Goal: Find specific page/section: Find specific page/section

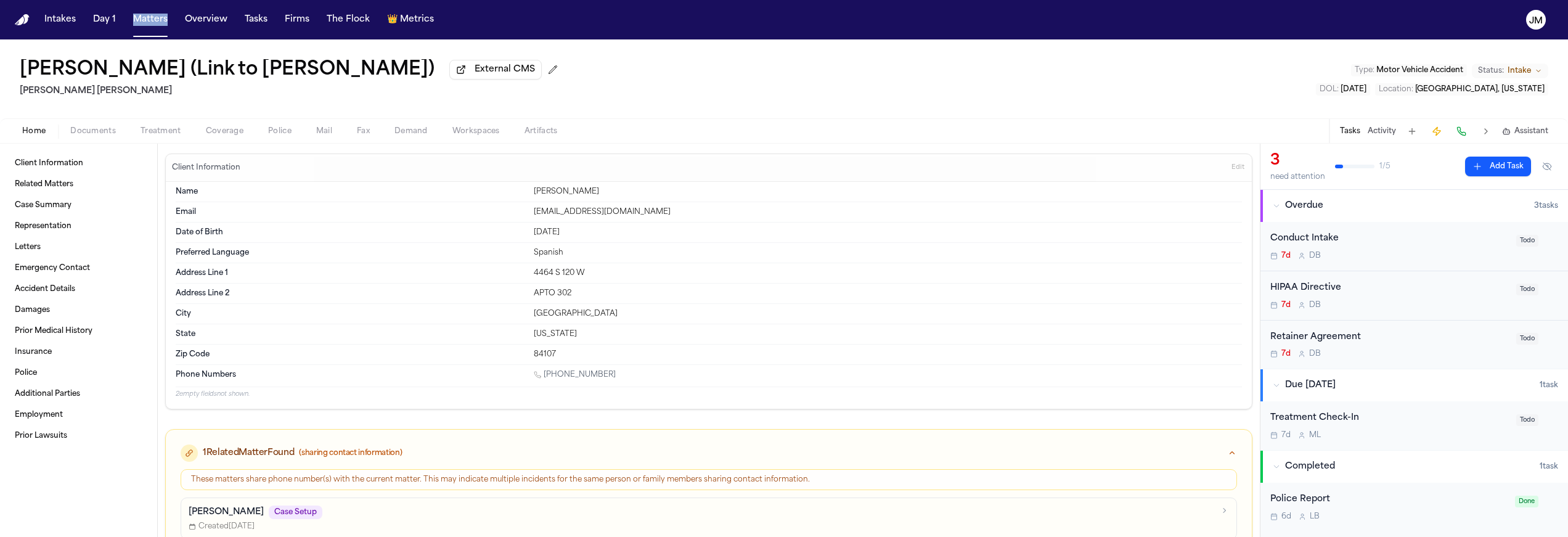
scroll to position [140, 0]
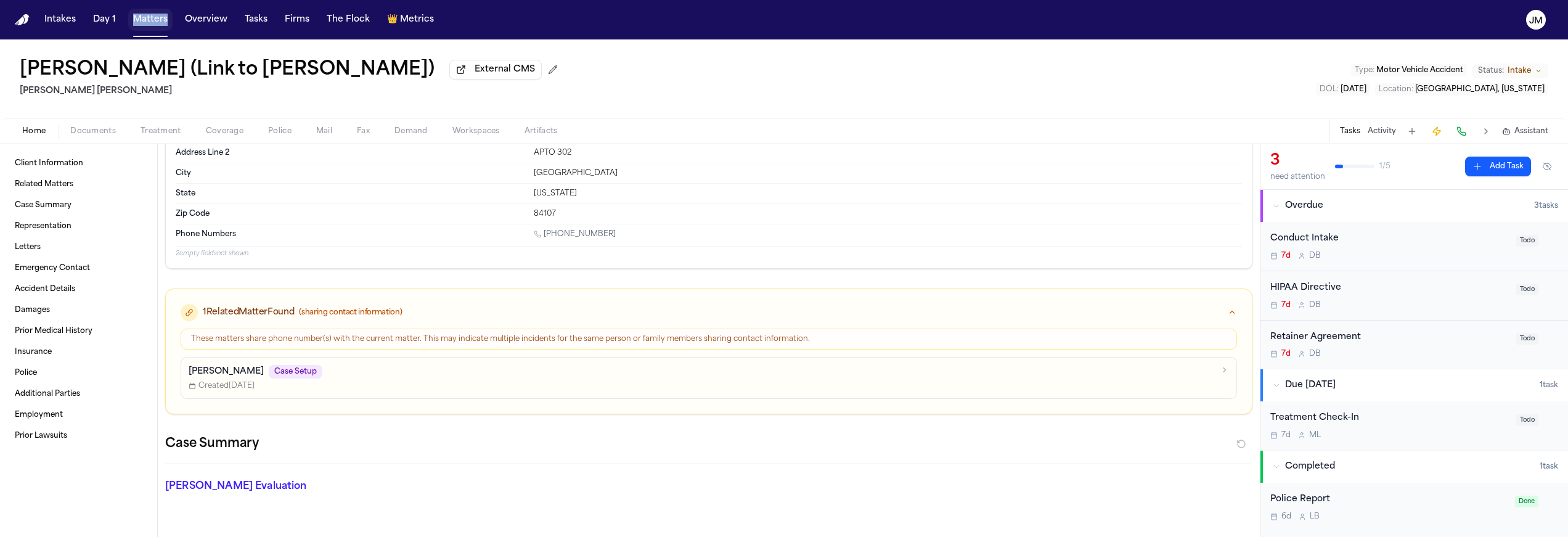
click at [132, 21] on button "Matters" at bounding box center [150, 20] width 44 height 22
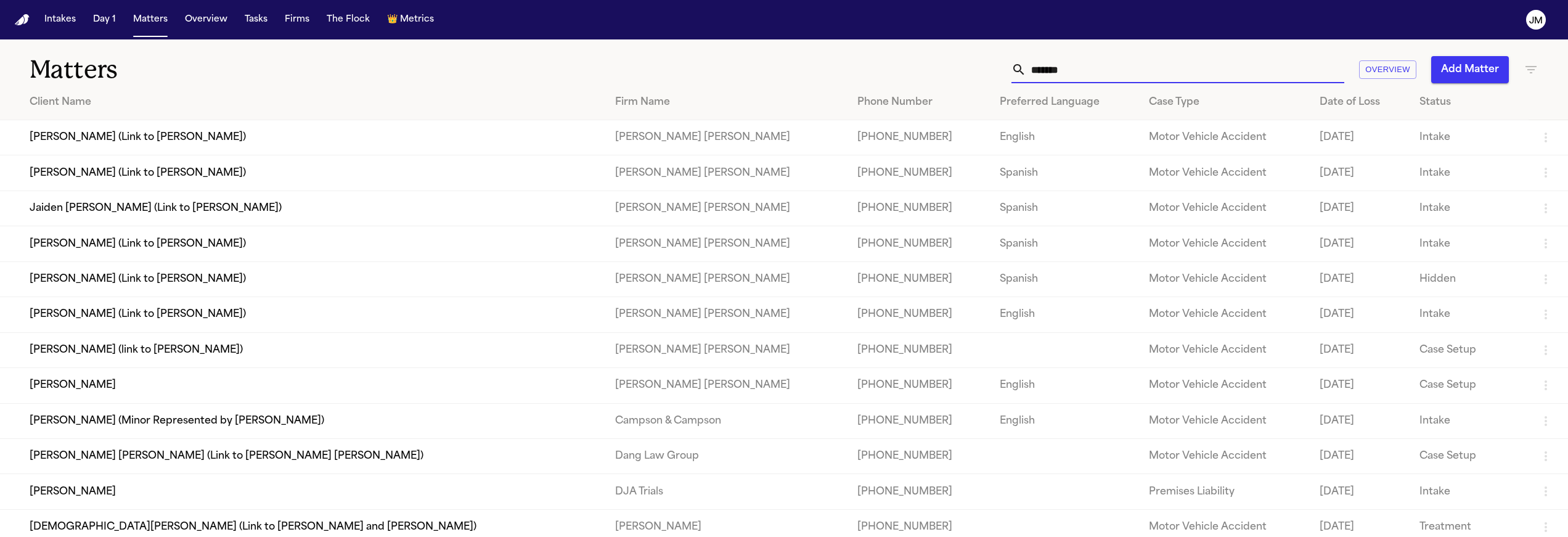
click at [1057, 64] on input "*******" at bounding box center [1185, 69] width 318 height 27
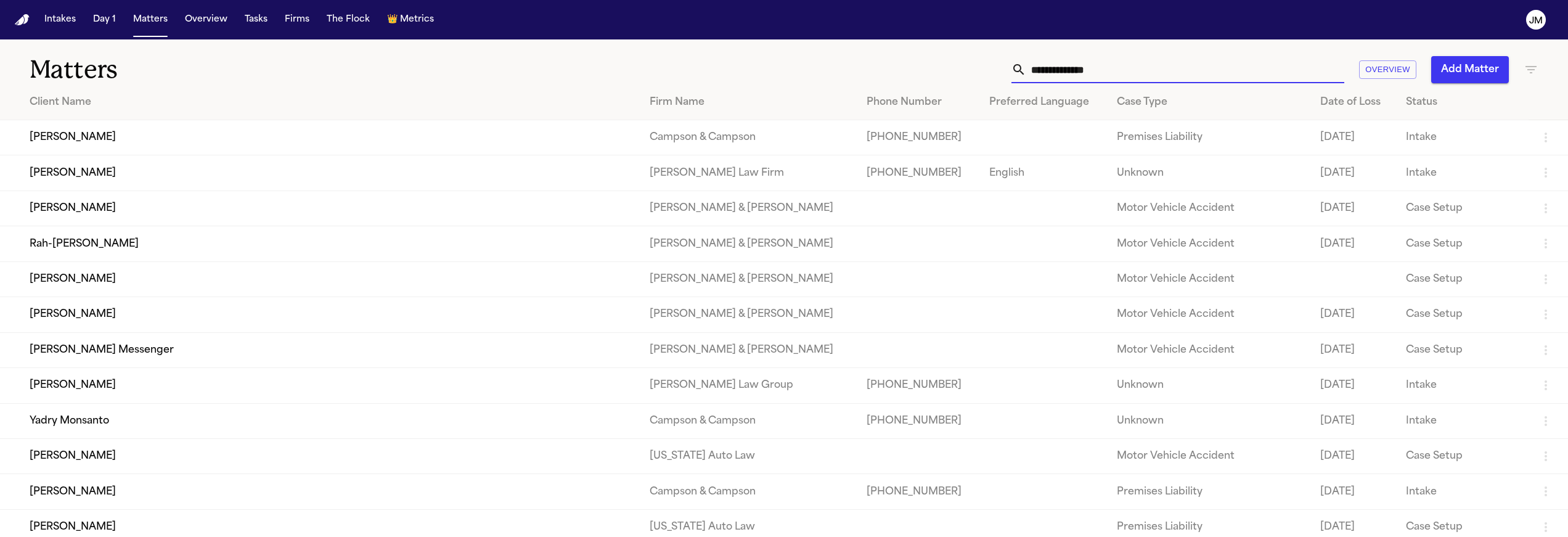
click at [1058, 74] on input "text" at bounding box center [1185, 69] width 318 height 27
click at [1537, 68] on icon "button" at bounding box center [1531, 69] width 14 height 14
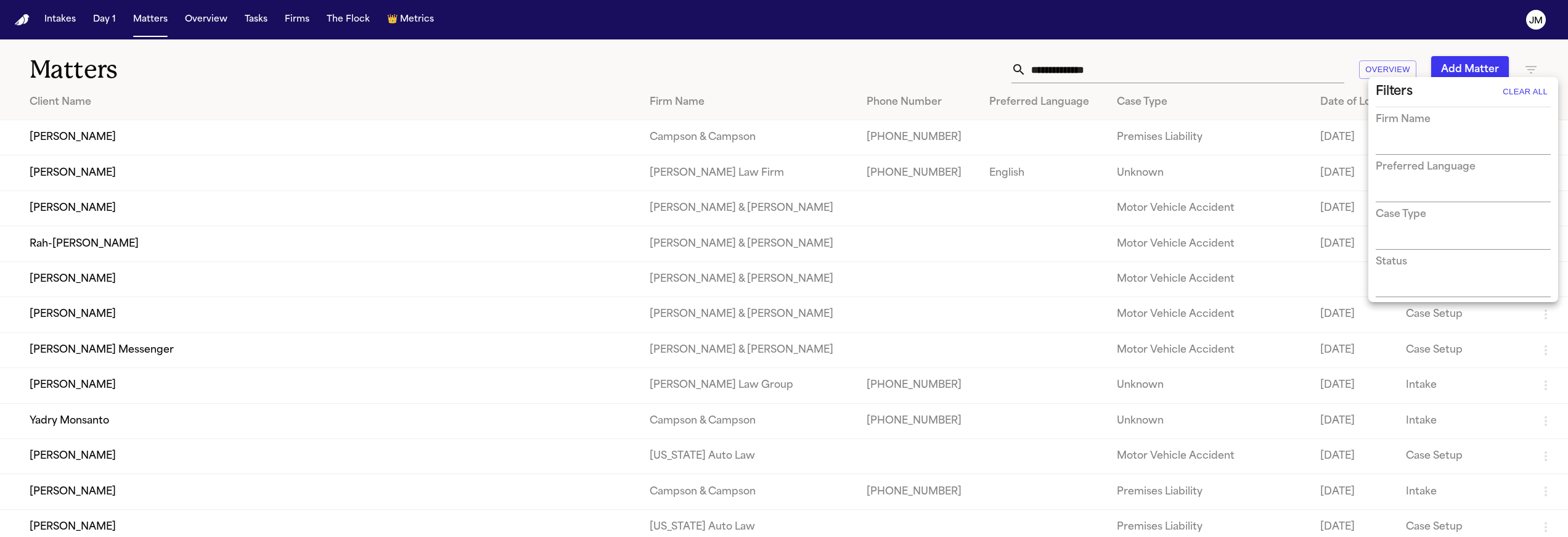
click at [1419, 136] on div "Firm Name" at bounding box center [1463, 133] width 175 height 42
click at [1409, 139] on input "text" at bounding box center [1454, 145] width 156 height 17
type input "***"
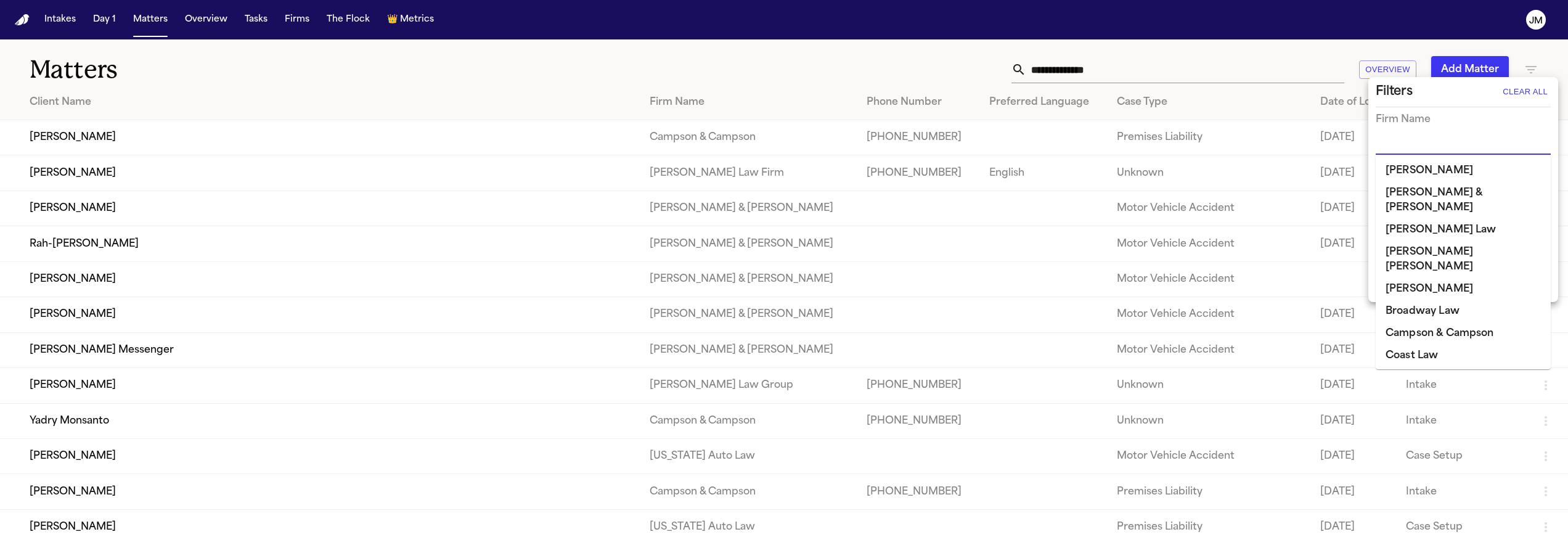
click at [1421, 146] on input "text" at bounding box center [1454, 145] width 156 height 17
type input "***"
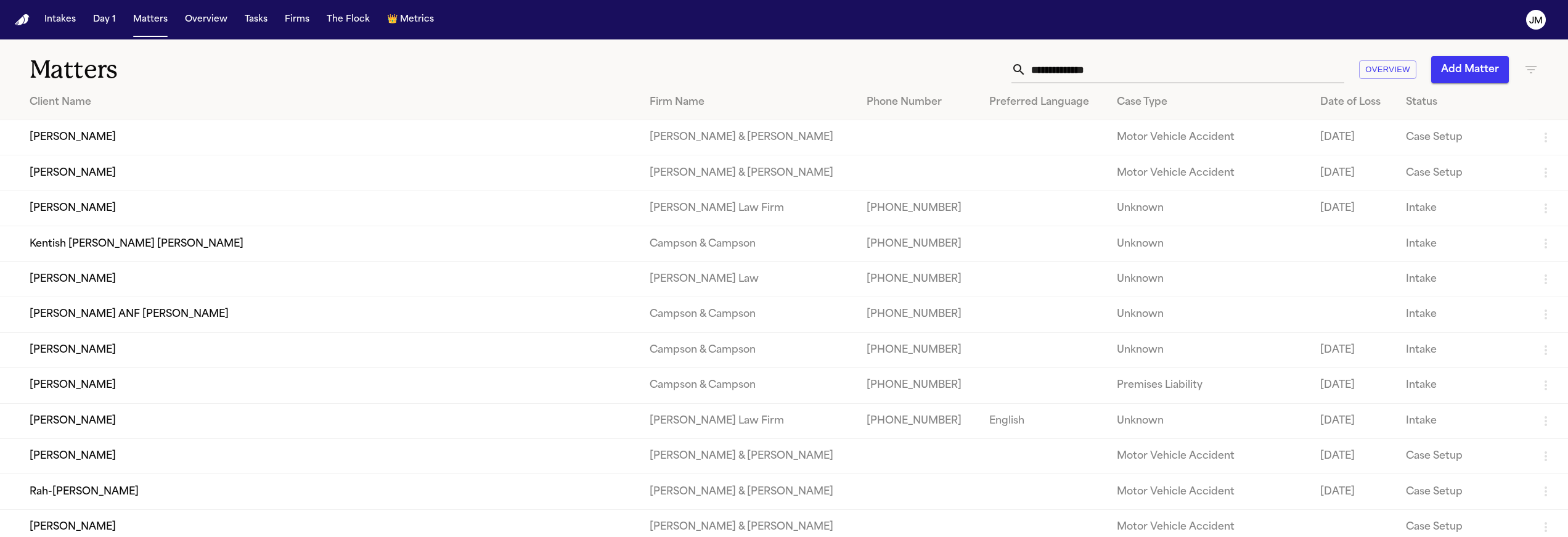
click at [1416, 174] on td "Case Setup" at bounding box center [1462, 173] width 132 height 35
click at [1526, 67] on icon "button" at bounding box center [1531, 69] width 14 height 14
click at [1404, 134] on div "Firm Name" at bounding box center [1463, 133] width 175 height 42
click at [1404, 137] on input "text" at bounding box center [1454, 145] width 156 height 17
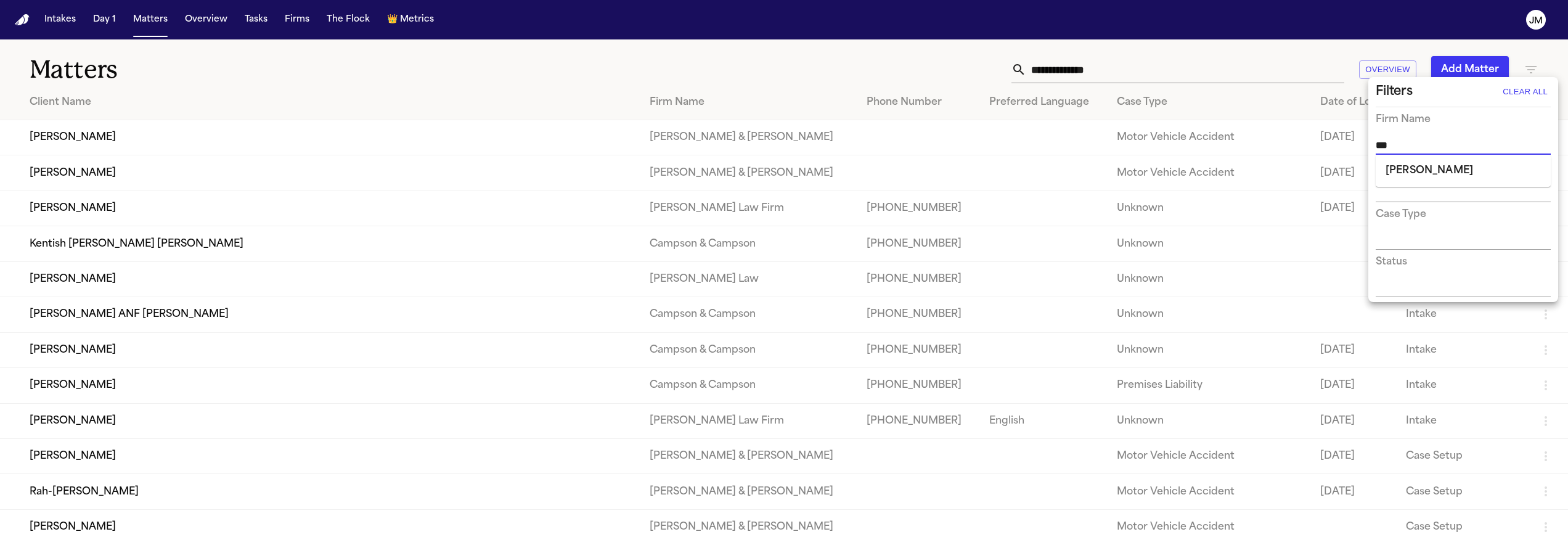
type input "****"
click at [1416, 164] on li "[PERSON_NAME]" at bounding box center [1463, 171] width 175 height 22
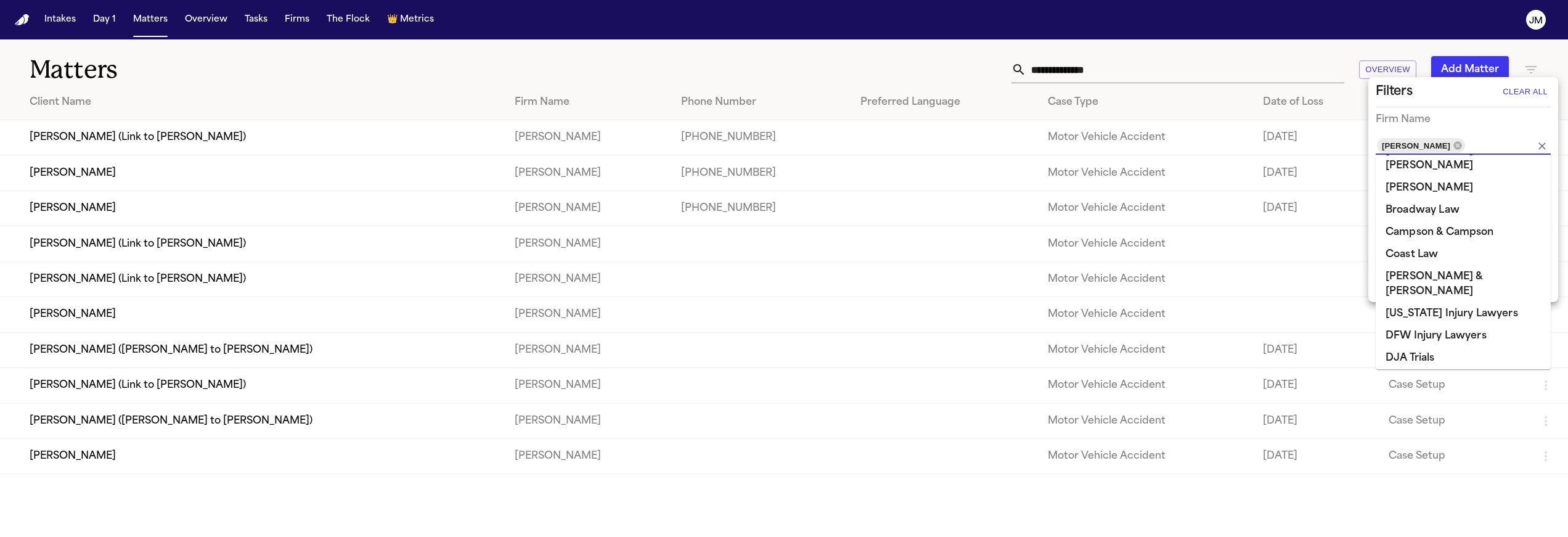
click at [863, 52] on div at bounding box center [784, 268] width 1568 height 537
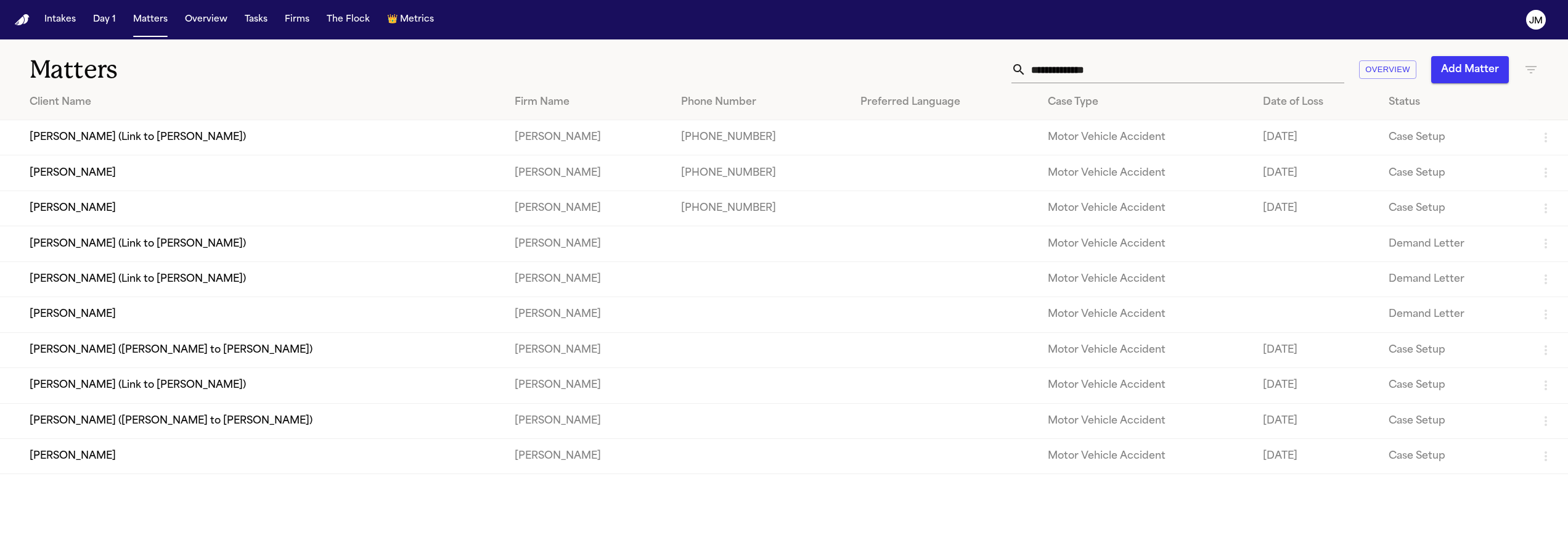
click at [237, 179] on td "[PERSON_NAME]" at bounding box center [252, 173] width 504 height 35
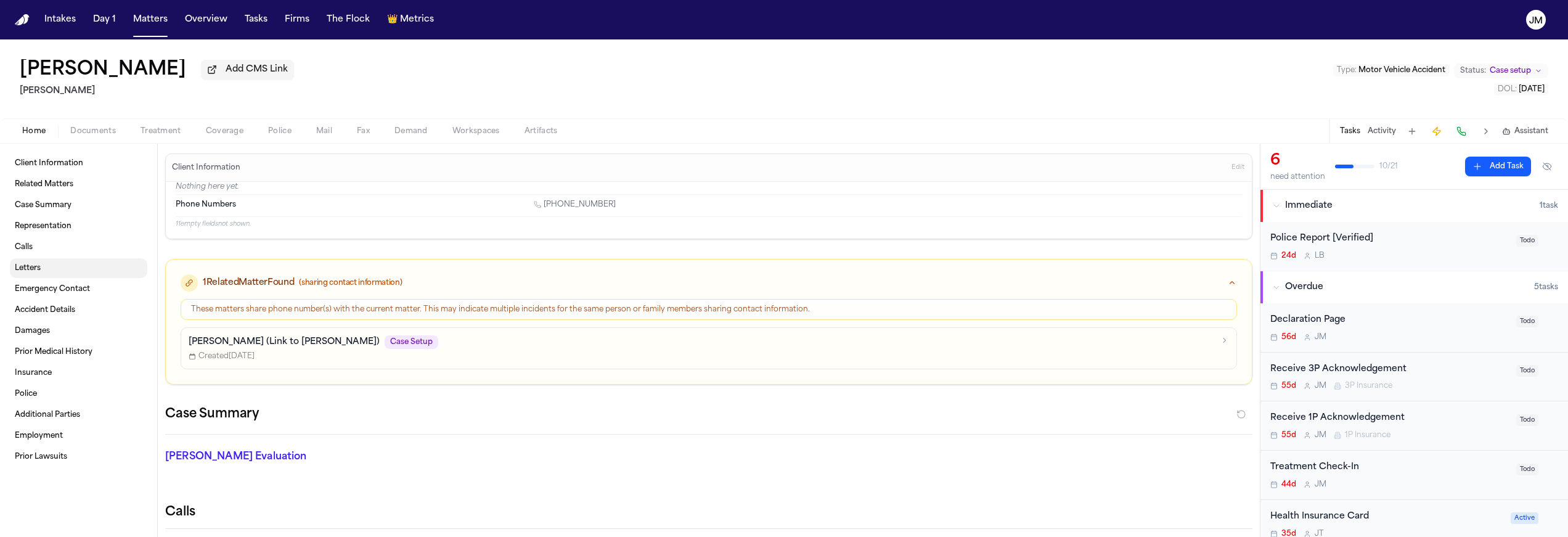
click at [47, 273] on link "Letters" at bounding box center [78, 268] width 138 height 20
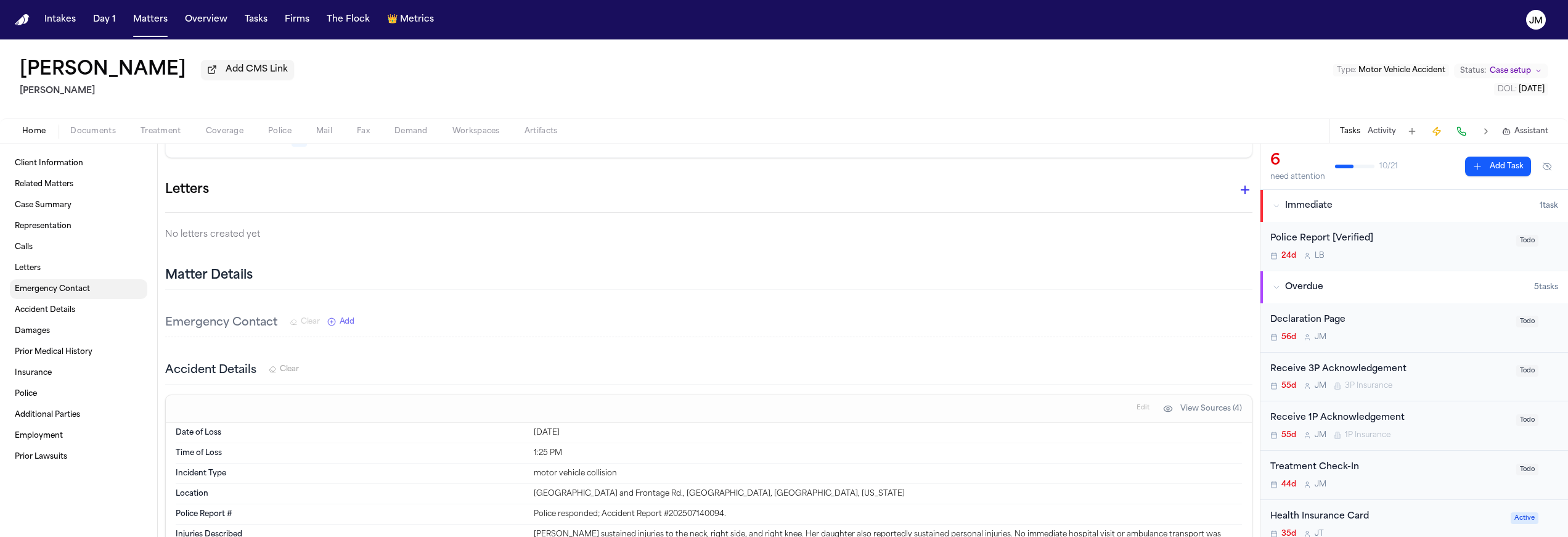
scroll to position [521, 0]
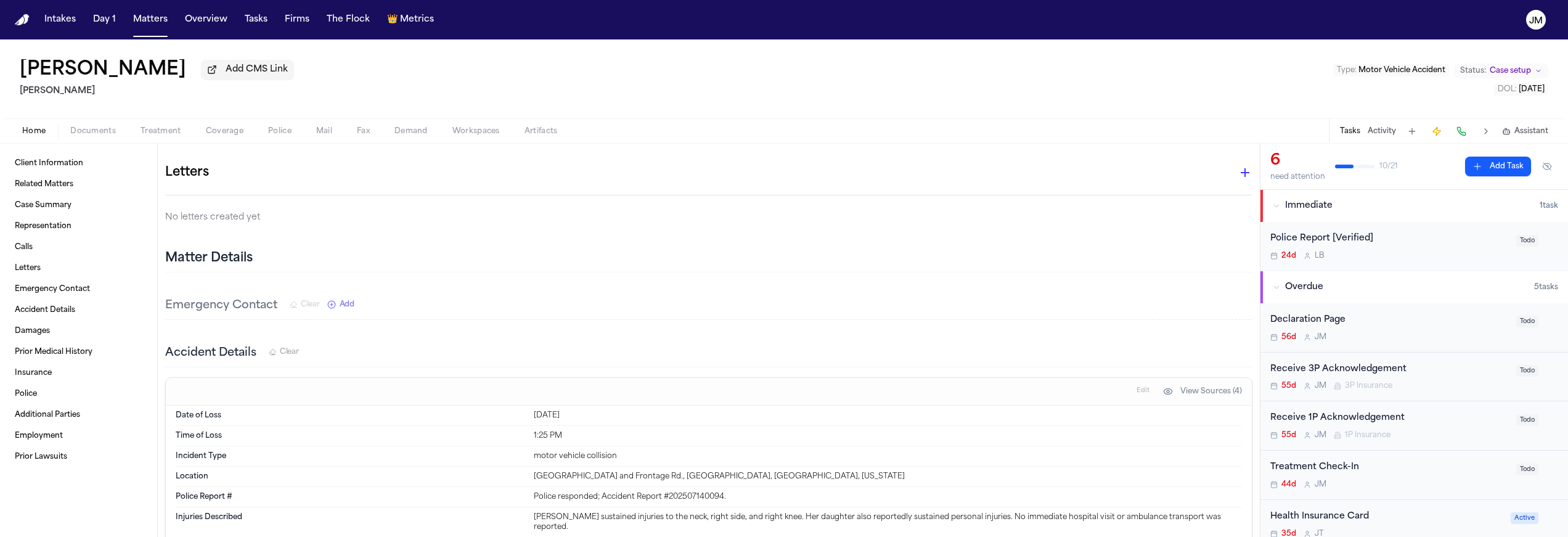
click at [1240, 175] on icon "button" at bounding box center [1245, 173] width 14 height 14
click at [1240, 175] on div at bounding box center [784, 268] width 1568 height 537
click at [1240, 175] on icon "button" at bounding box center [1245, 173] width 14 height 14
click at [1240, 175] on div at bounding box center [784, 268] width 1568 height 537
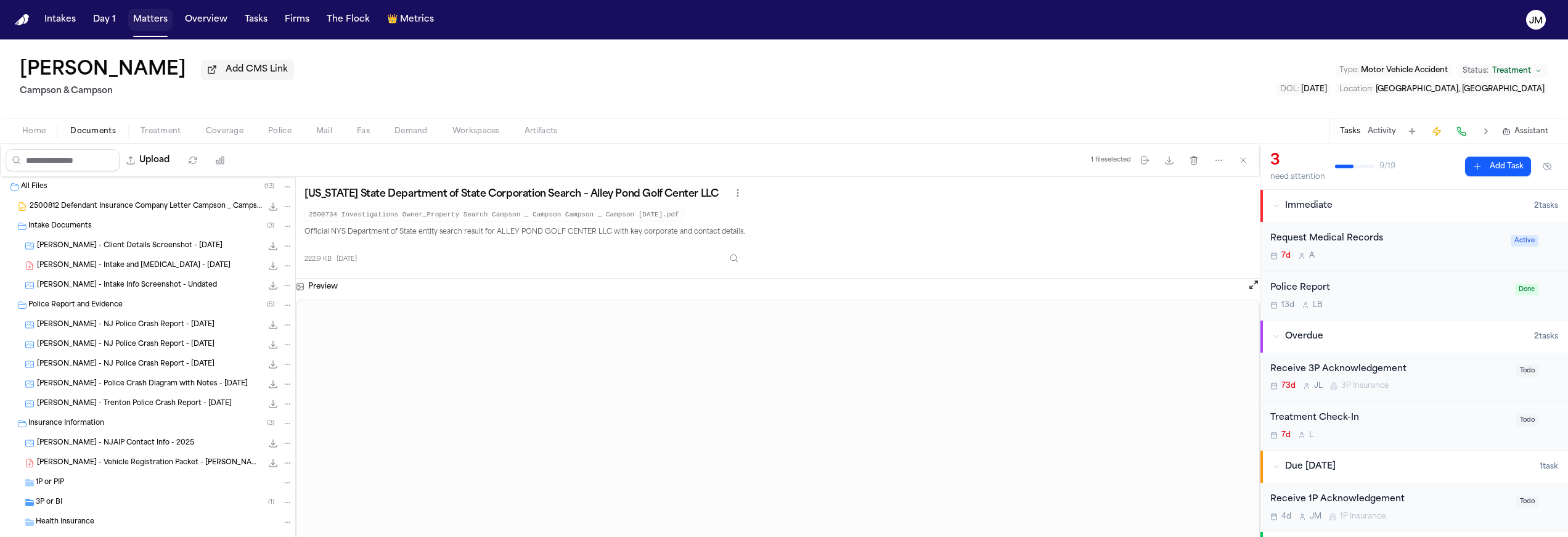
click at [150, 19] on button "Matters" at bounding box center [150, 20] width 44 height 22
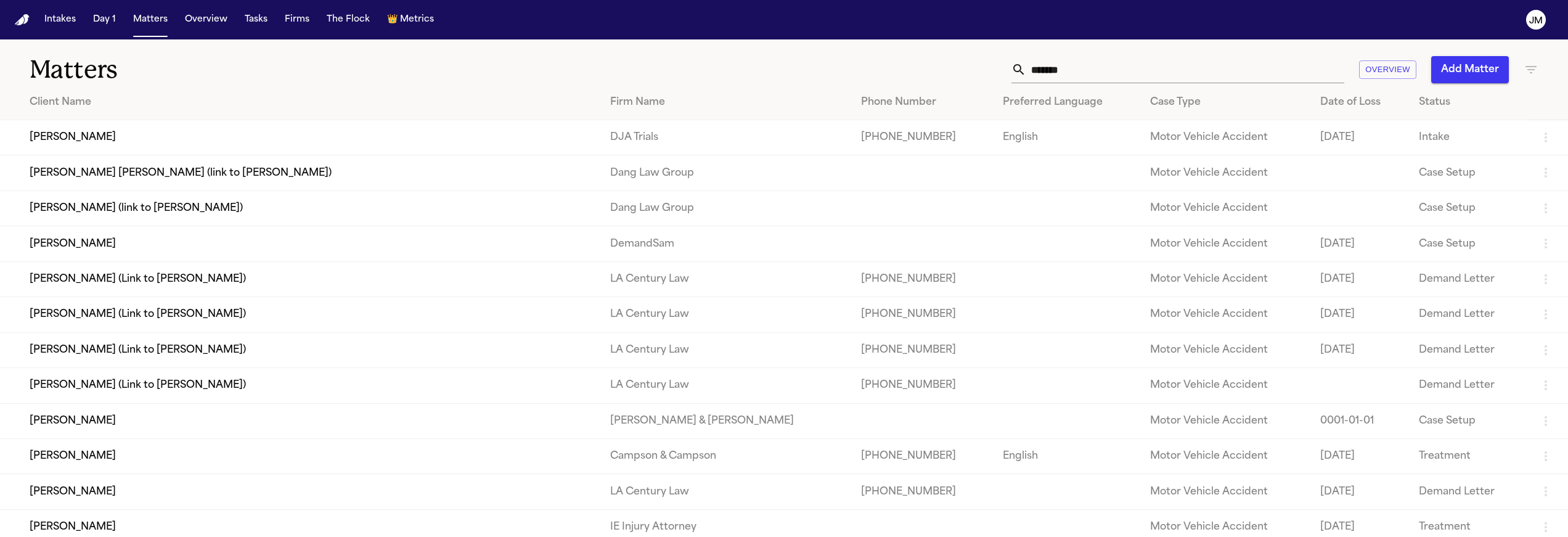
click at [1092, 76] on input "*******" at bounding box center [1185, 69] width 318 height 27
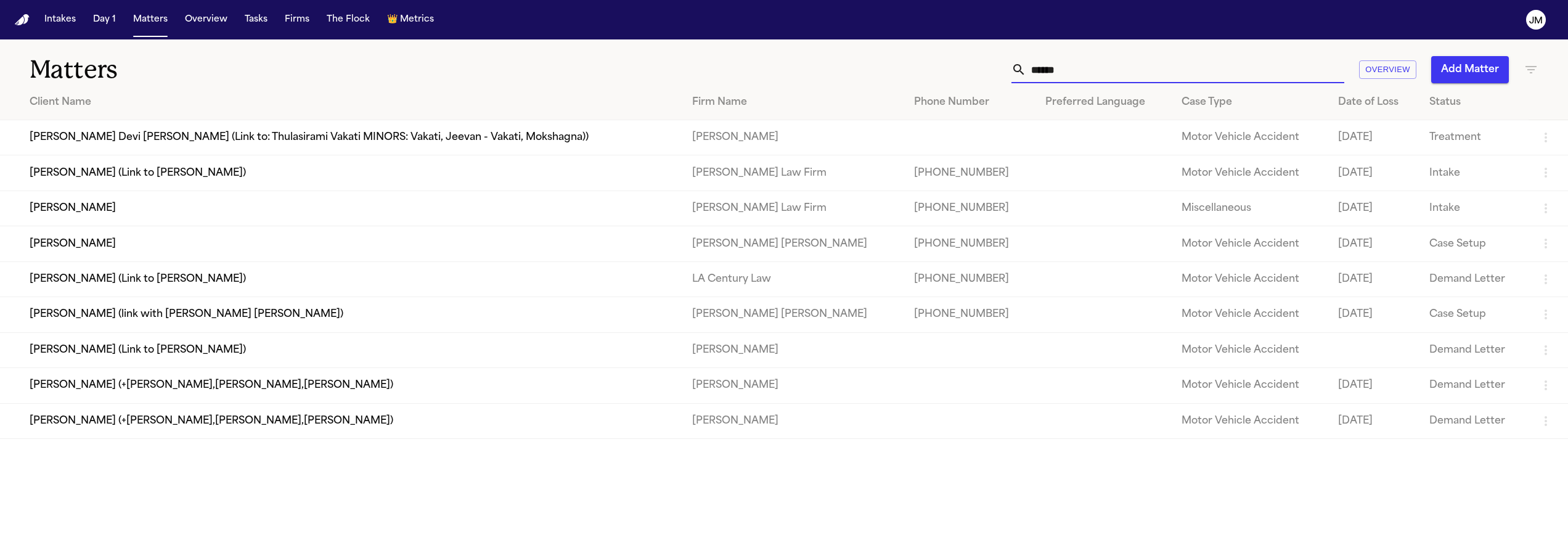
type input "******"
click at [131, 246] on td "[PERSON_NAME]" at bounding box center [341, 244] width 682 height 35
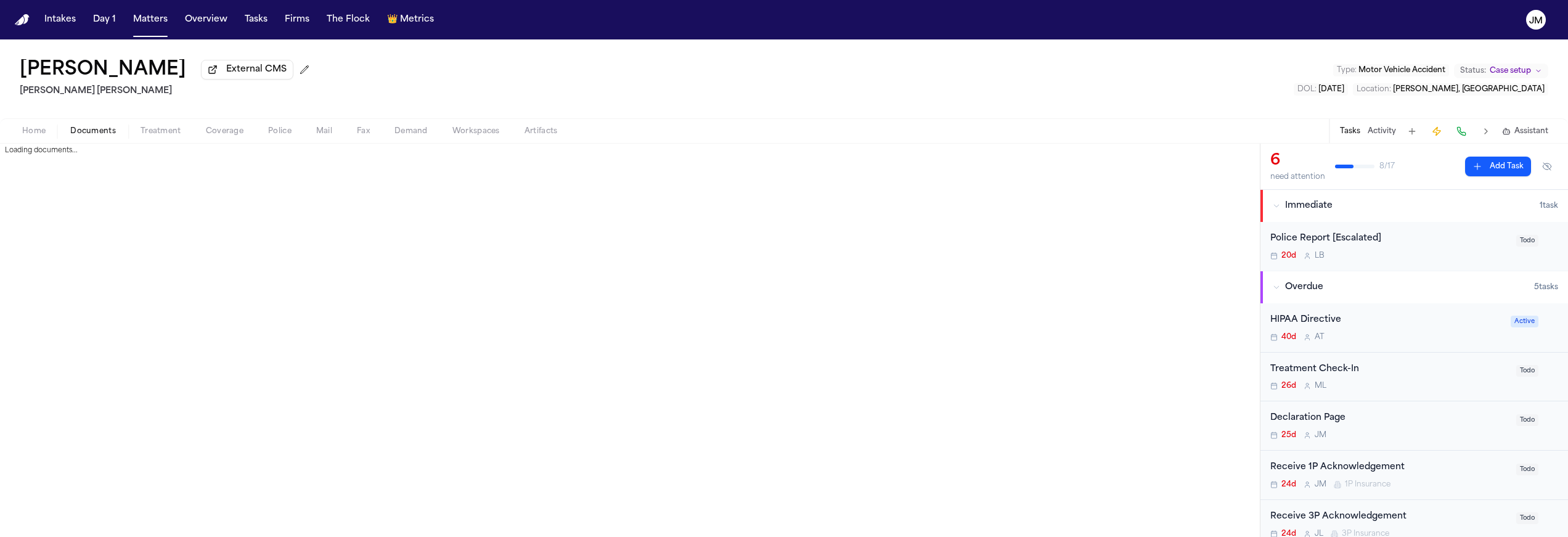
click at [101, 130] on span "Documents" at bounding box center [93, 131] width 46 height 10
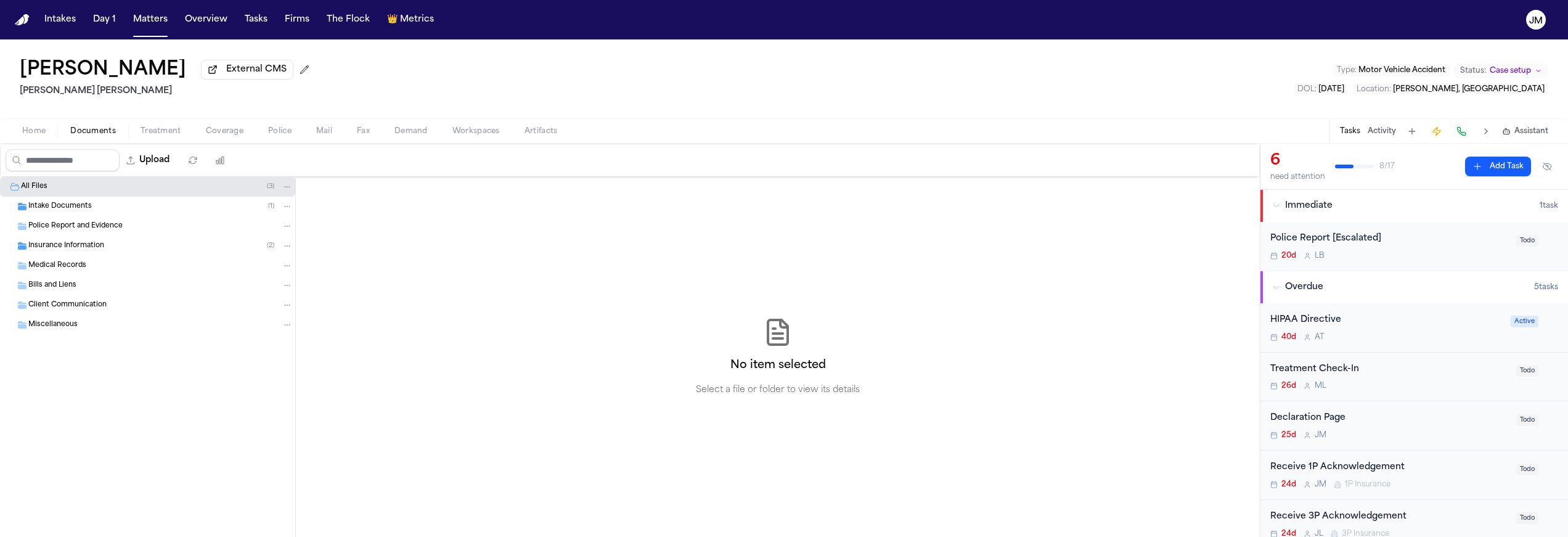
click at [72, 232] on span "Police Report and Evidence" at bounding box center [76, 227] width 94 height 11
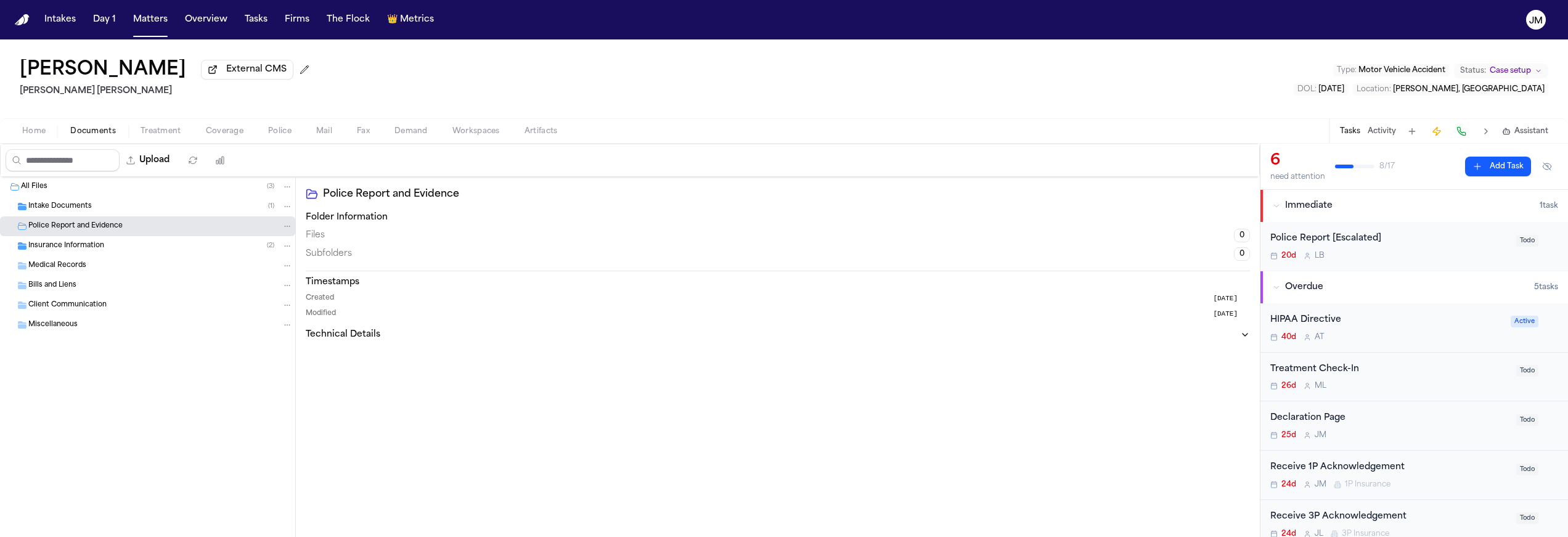
click at [87, 246] on span "Insurance Information" at bounding box center [67, 246] width 76 height 11
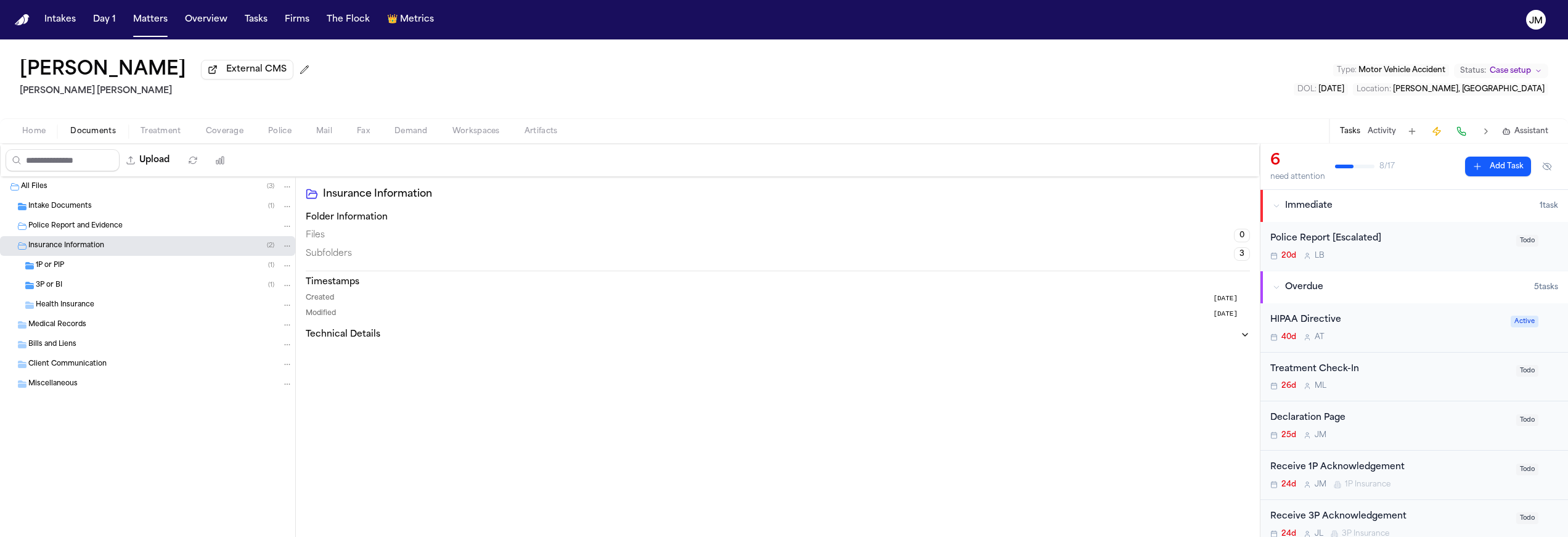
click at [76, 287] on div "3P or BI ( 1 )" at bounding box center [165, 285] width 257 height 11
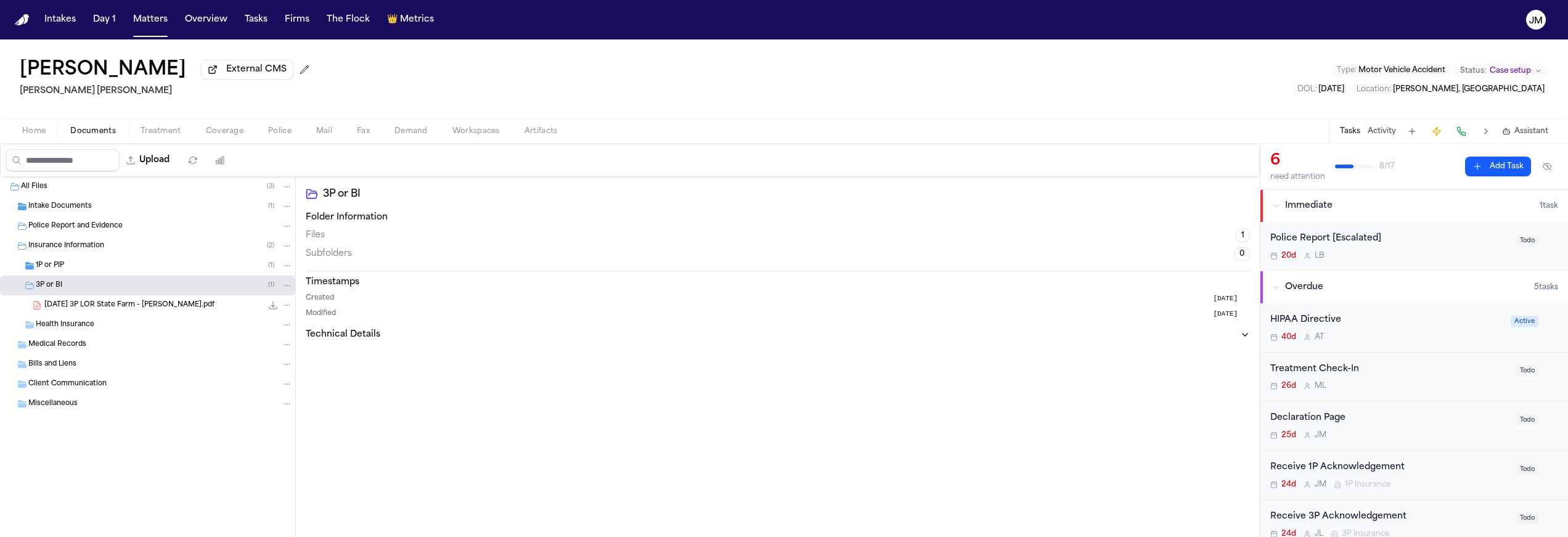
click at [230, 142] on div "Home Documents Treatment Coverage Police Mail Fax Demand Workspaces Artifacts T…" at bounding box center [784, 130] width 1568 height 24
click at [231, 142] on div "Home Documents Treatment Coverage Police Mail Fax Demand Workspaces Artifacts T…" at bounding box center [784, 130] width 1568 height 24
click at [83, 268] on div "1P or PIP ( 1 )" at bounding box center [165, 265] width 257 height 11
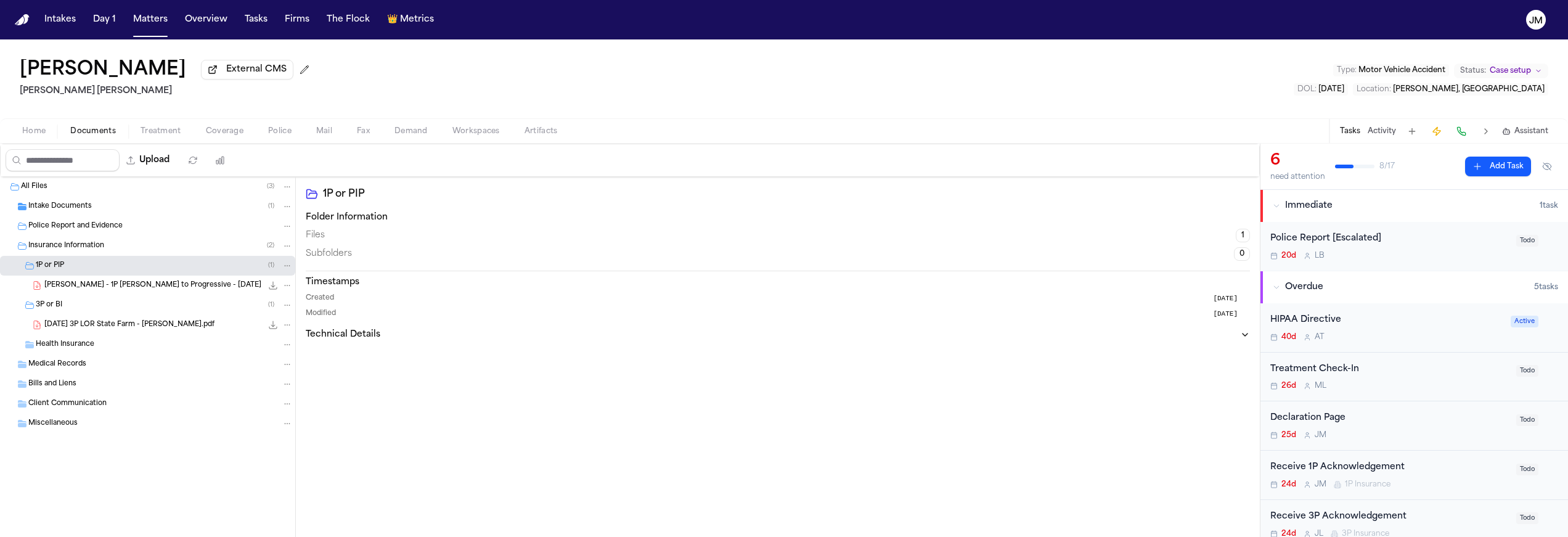
click at [448, 76] on div "Jhonnathan Patino External CMS Steele Adams Hosman Type : Motor Vehicle Acciden…" at bounding box center [784, 79] width 1568 height 79
